Goal: Find specific page/section: Find specific page/section

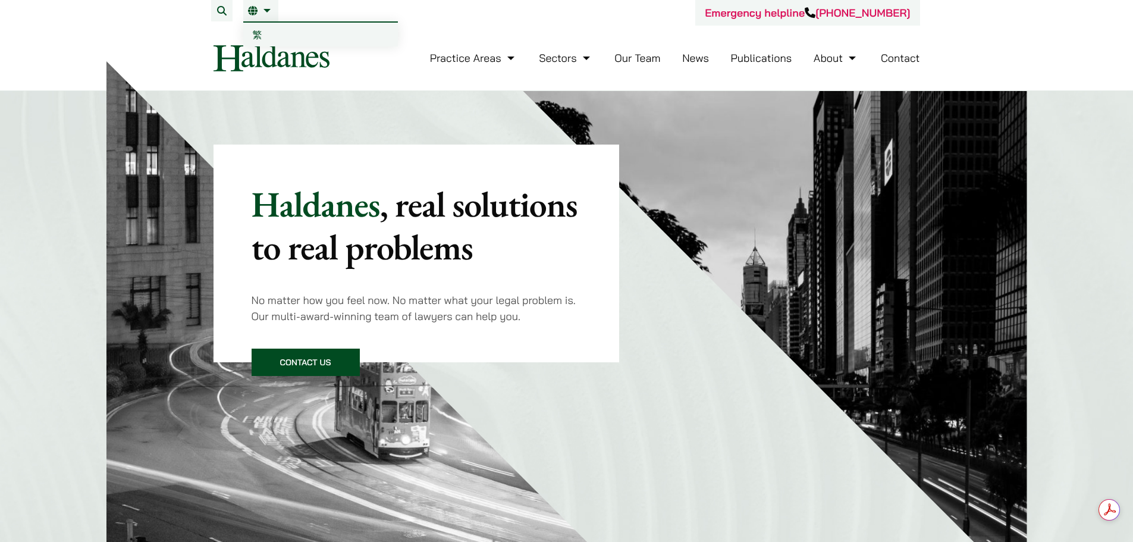
click at [270, 12] on link "EN" at bounding box center [261, 11] width 26 height 10
click at [646, 57] on link "Our Team" at bounding box center [638, 58] width 46 height 14
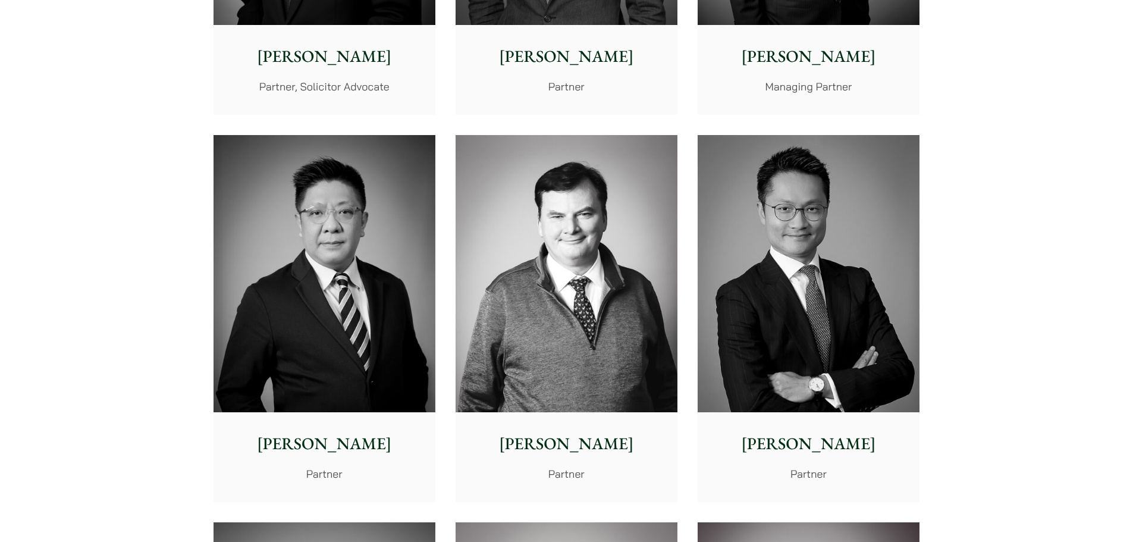
scroll to position [595, 0]
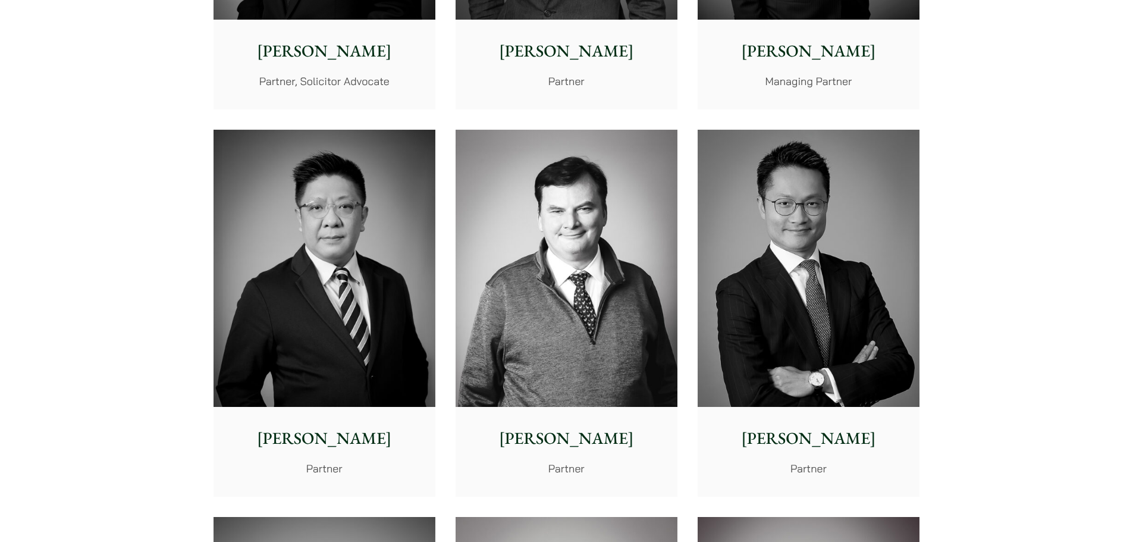
click at [294, 240] on img at bounding box center [325, 269] width 222 height 278
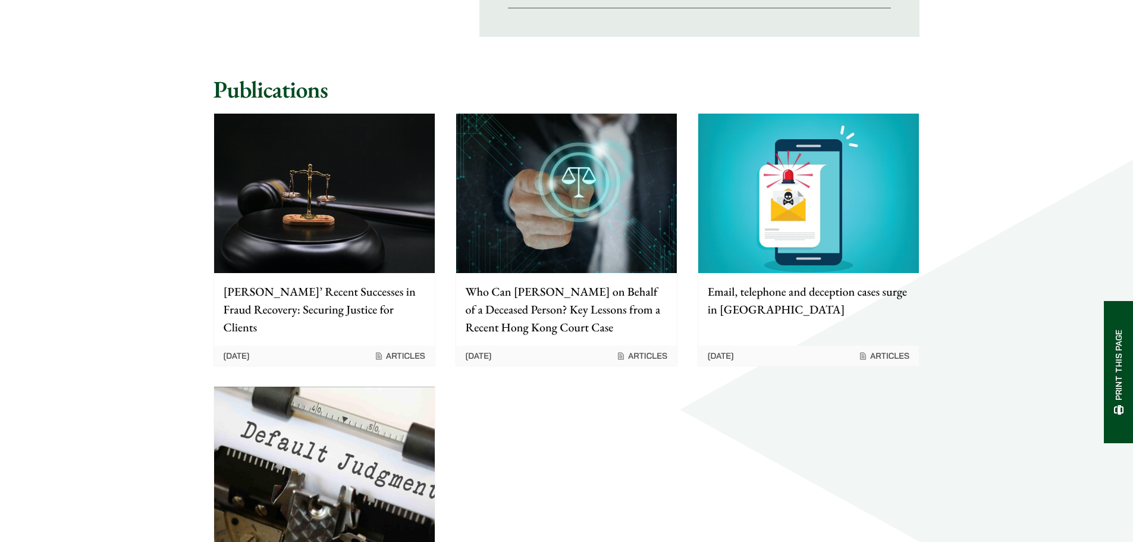
scroll to position [1249, 0]
